Goal: Task Accomplishment & Management: Manage account settings

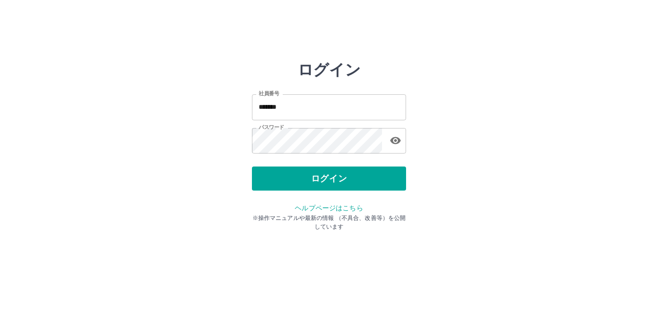
click at [289, 178] on div "ログイン" at bounding box center [329, 179] width 154 height 24
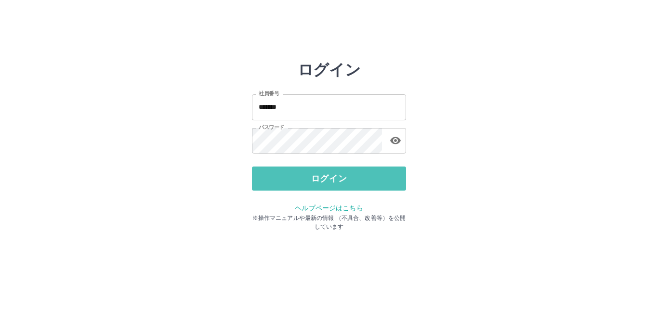
click at [289, 178] on button "ログイン" at bounding box center [329, 179] width 154 height 24
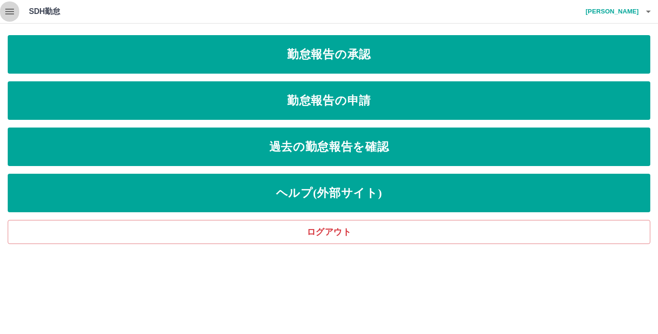
click at [8, 7] on icon "button" at bounding box center [10, 12] width 12 height 12
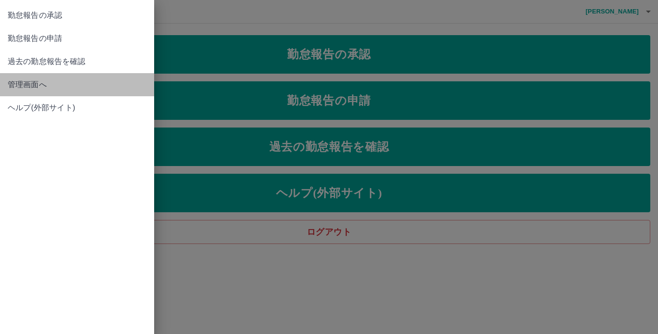
click at [31, 88] on span "管理画面へ" at bounding box center [77, 85] width 139 height 12
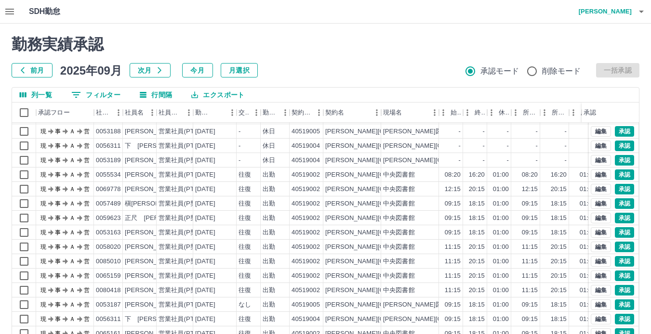
scroll to position [73, 0]
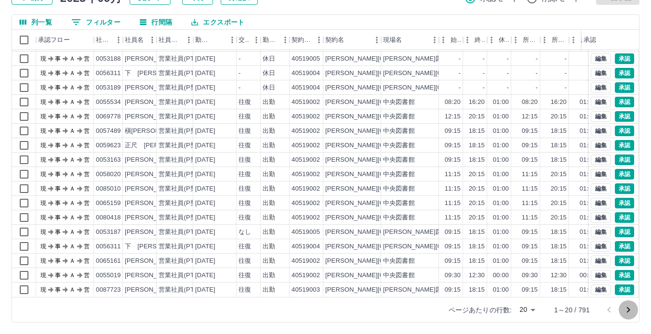
click at [630, 308] on icon "次のページへ" at bounding box center [628, 310] width 12 height 12
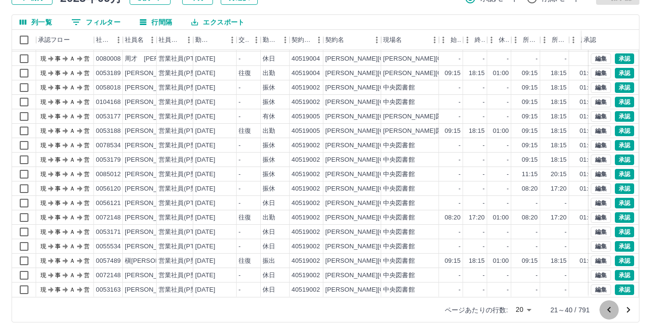
click at [610, 312] on icon "前のページへ" at bounding box center [608, 310] width 3 height 6
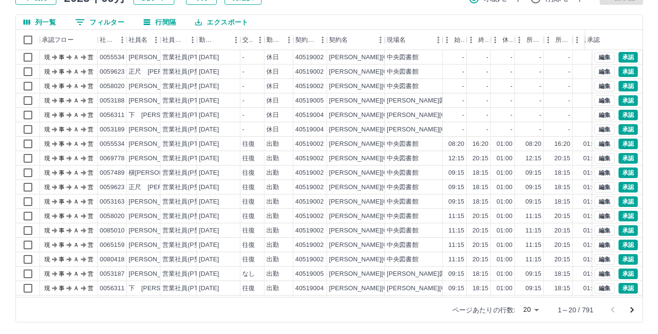
scroll to position [0, 0]
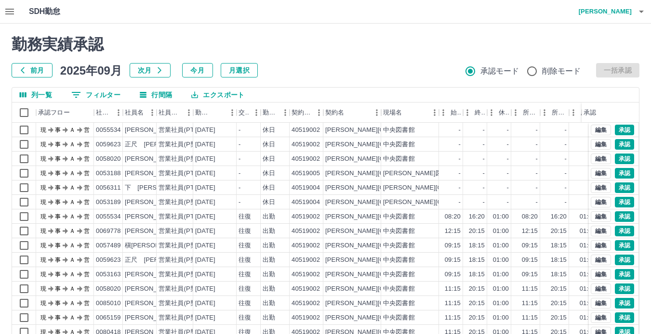
click at [644, 11] on icon "button" at bounding box center [641, 12] width 12 height 12
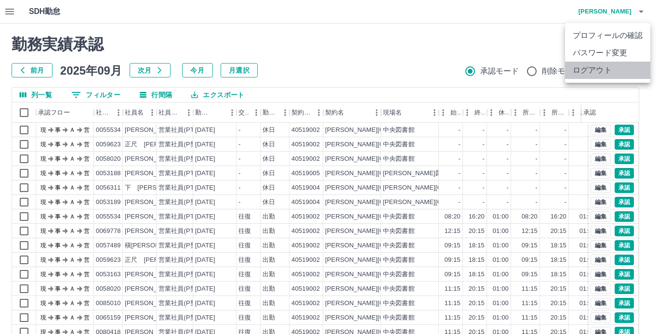
click at [618, 76] on li "ログアウト" at bounding box center [607, 70] width 85 height 17
